Goal: Communication & Community: Answer question/provide support

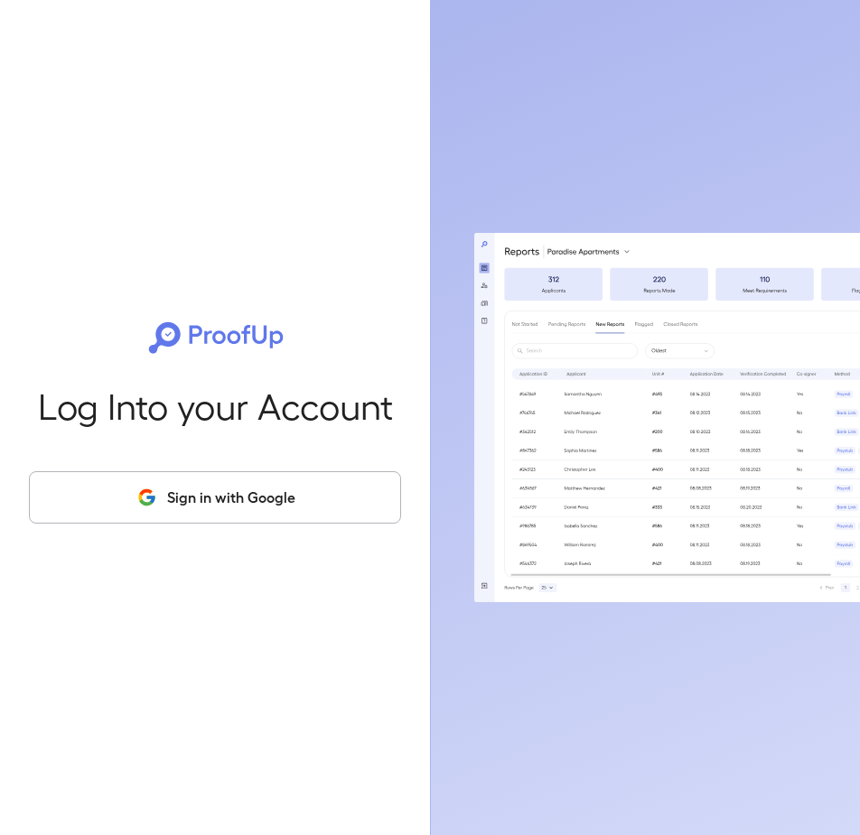
click at [206, 497] on button "Sign in with Google" at bounding box center [215, 497] width 372 height 52
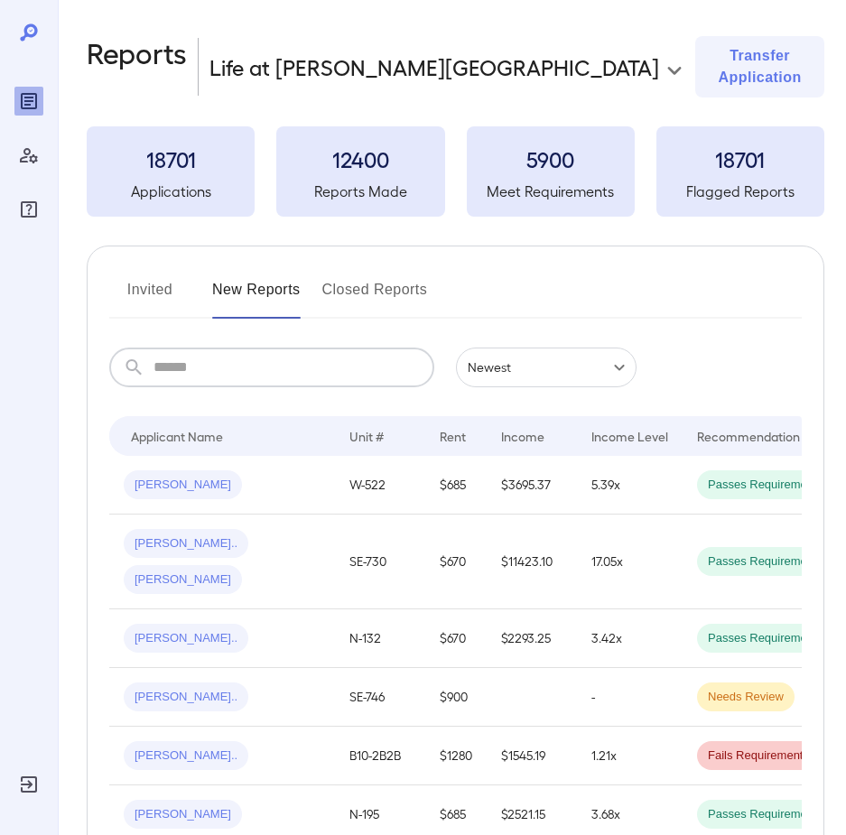
click at [167, 349] on input "text" at bounding box center [294, 368] width 281 height 40
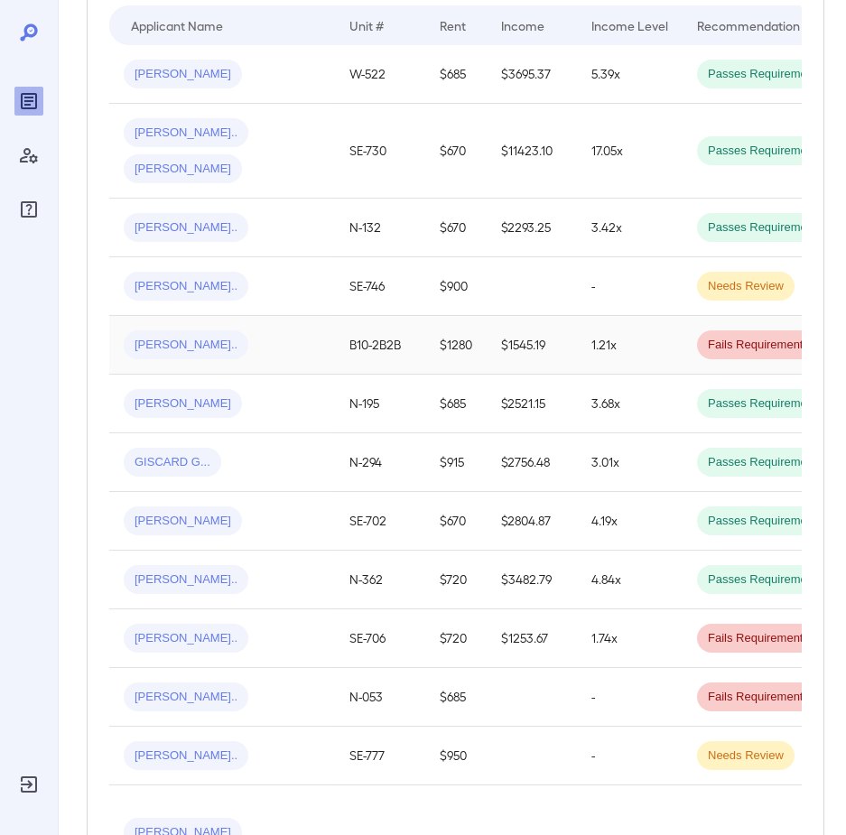
scroll to position [452, 0]
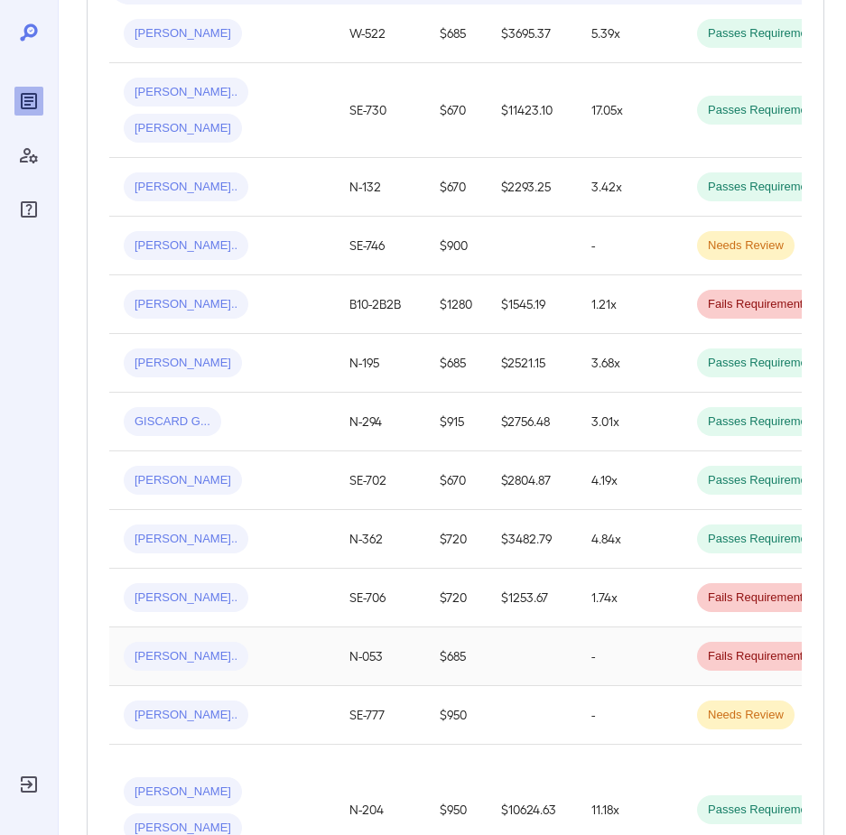
click at [170, 648] on span "[PERSON_NAME].." at bounding box center [186, 656] width 125 height 17
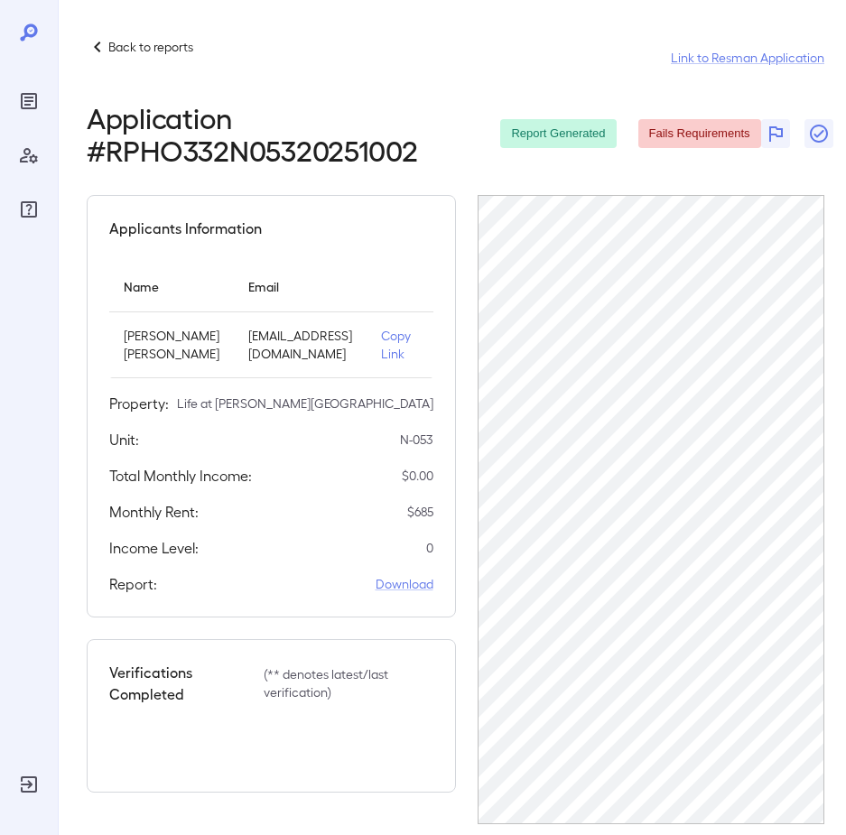
scroll to position [25, 0]
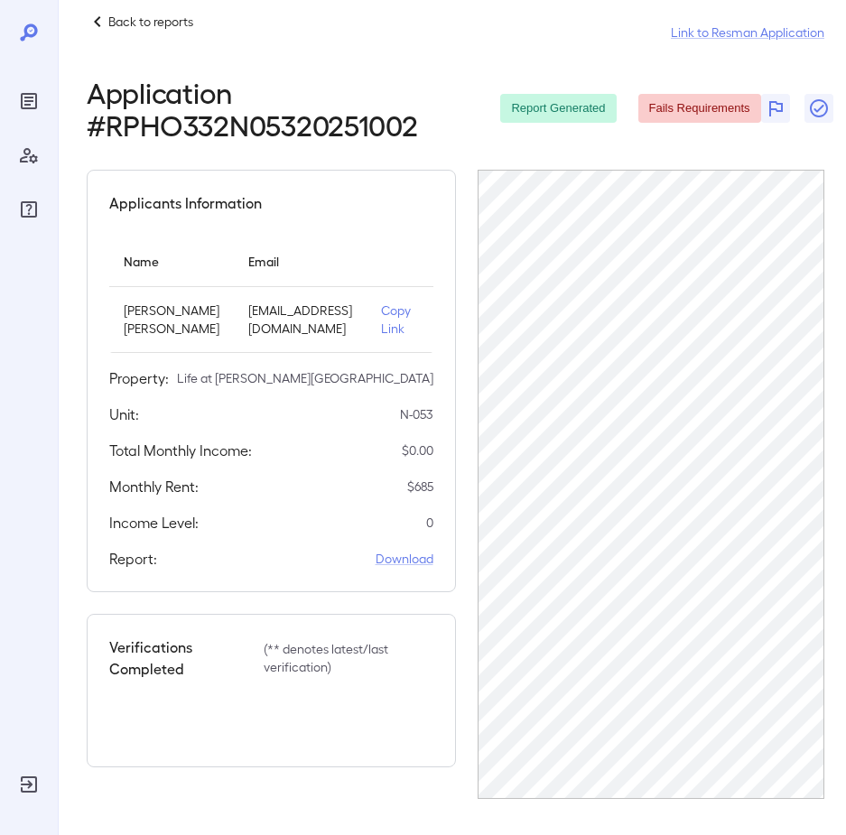
click at [390, 332] on p "Copy Link" at bounding box center [396, 320] width 30 height 36
click at [399, 317] on p "Resend Invite" at bounding box center [399, 320] width 42 height 36
